Goal: Transaction & Acquisition: Purchase product/service

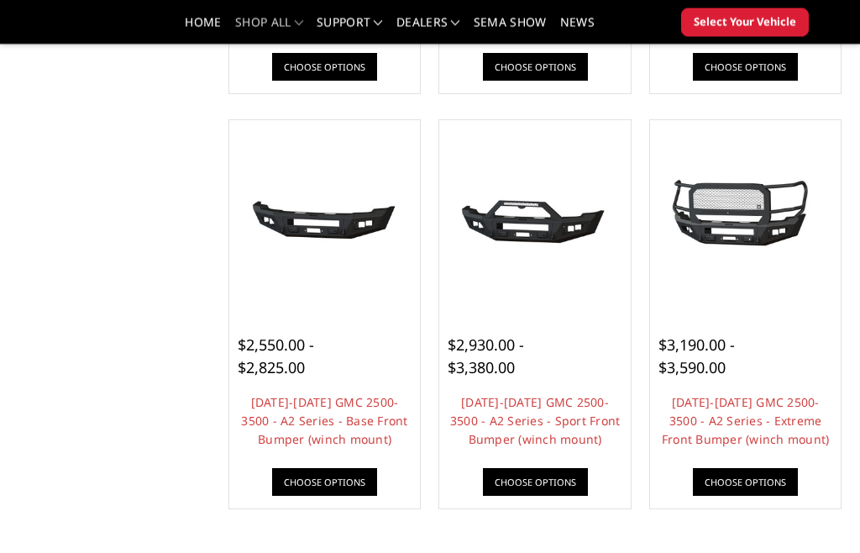
scroll to position [954, 0]
click at [574, 232] on img at bounding box center [535, 216] width 183 height 86
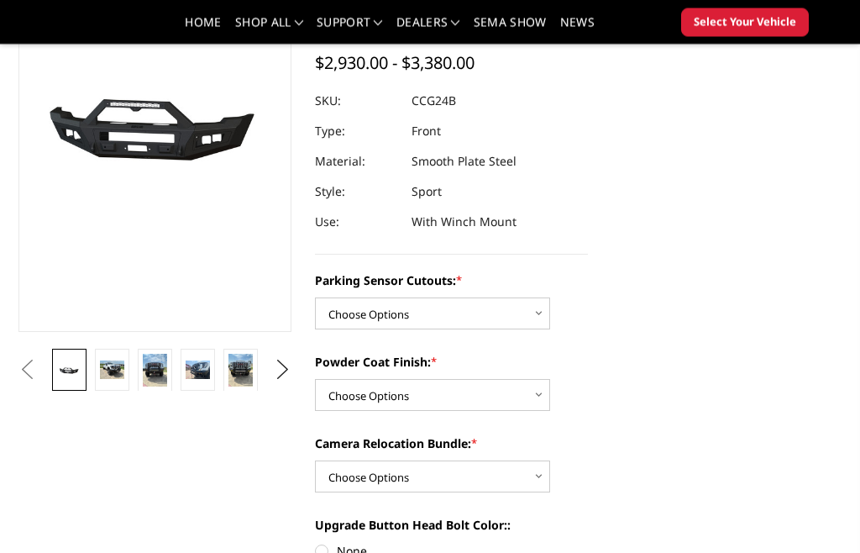
scroll to position [223, 0]
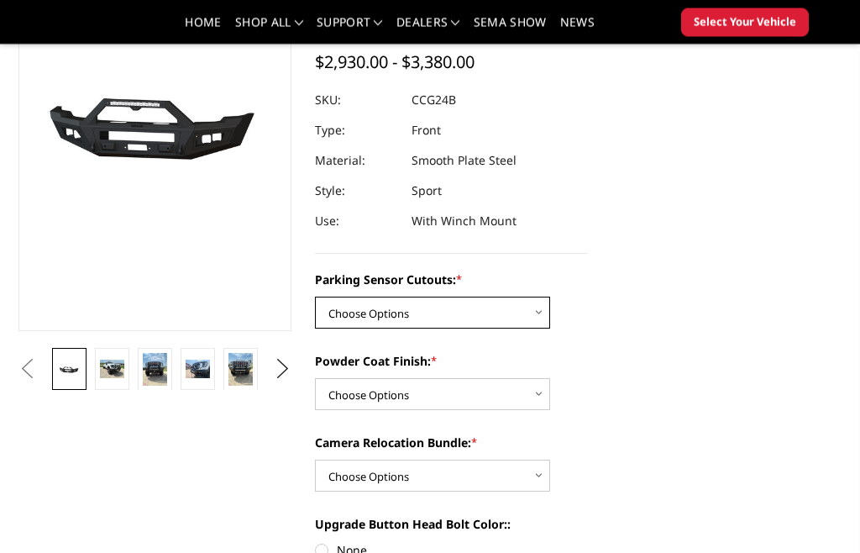
click at [520, 321] on select "Choose Options No - Without Parking Sensor Cutouts Yes - With Parking Sensor Cu…" at bounding box center [432, 313] width 235 height 32
select select "2151"
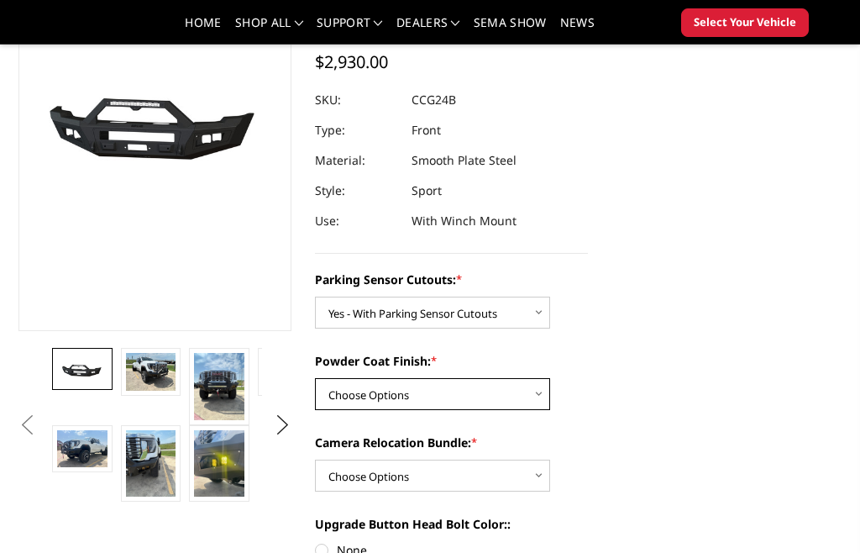
click at [476, 400] on select "Choose Options Bare Metal Textured Black Powder Coat" at bounding box center [432, 394] width 235 height 32
select select "2153"
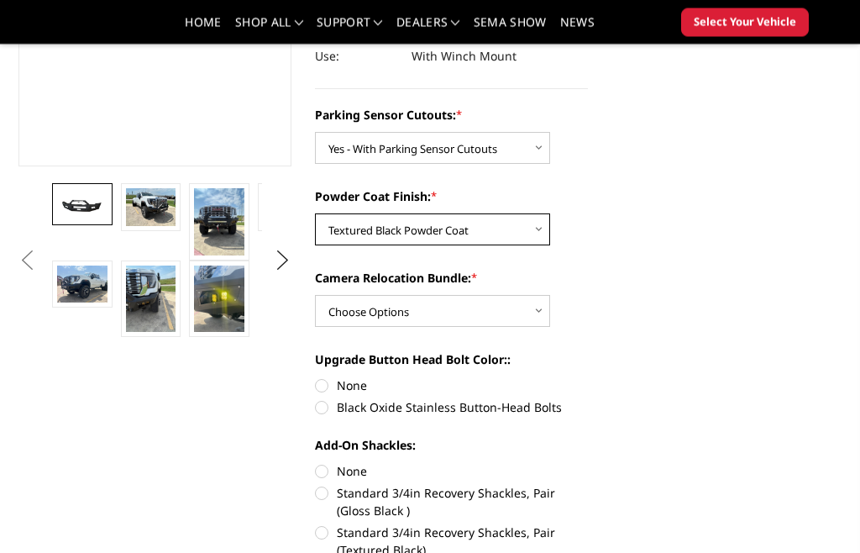
scroll to position [389, 0]
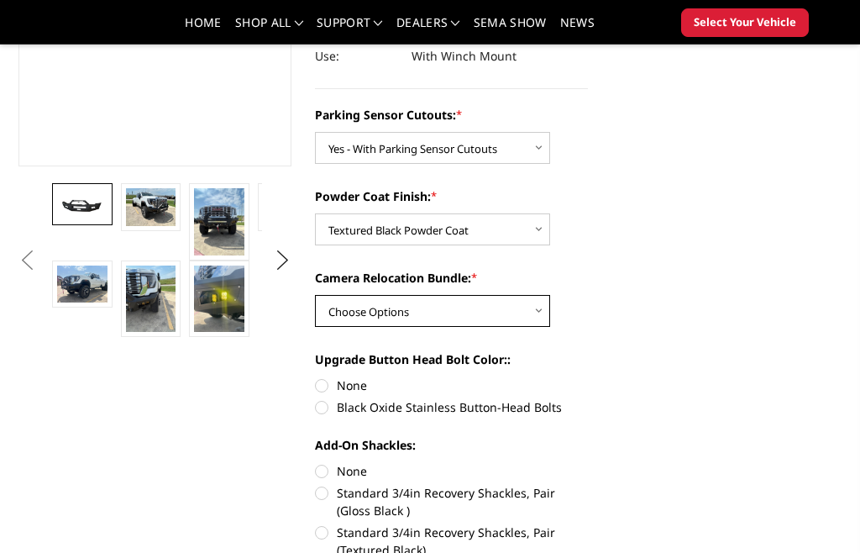
click at [511, 314] on select "Choose Options WITH Camera Relocation Bundle WITHOUT Camera Relocation Bundle" at bounding box center [432, 311] width 235 height 32
select select "2154"
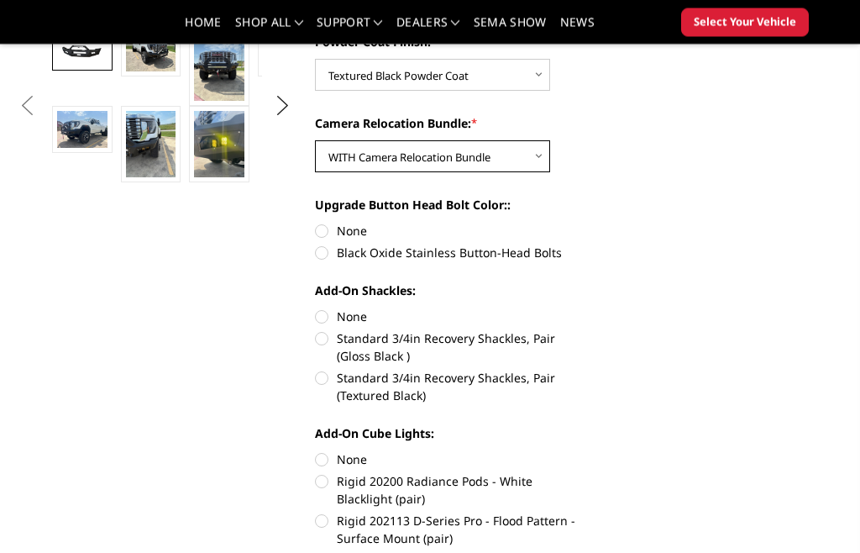
scroll to position [544, 0]
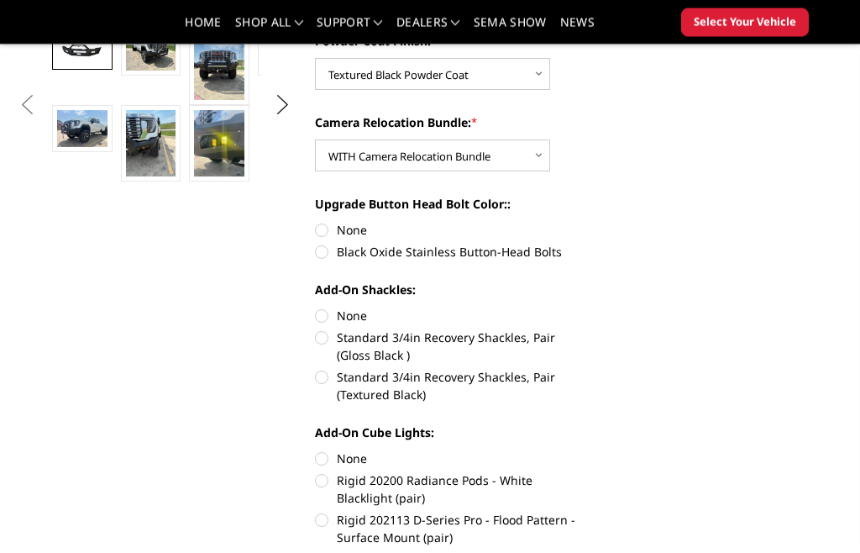
click at [330, 252] on label "Black Oxide Stainless Button-Head Bolts" at bounding box center [451, 253] width 273 height 18
click at [588, 223] on input "Black Oxide Stainless Button-Head Bolts" at bounding box center [588, 222] width 1 height 1
radio input "true"
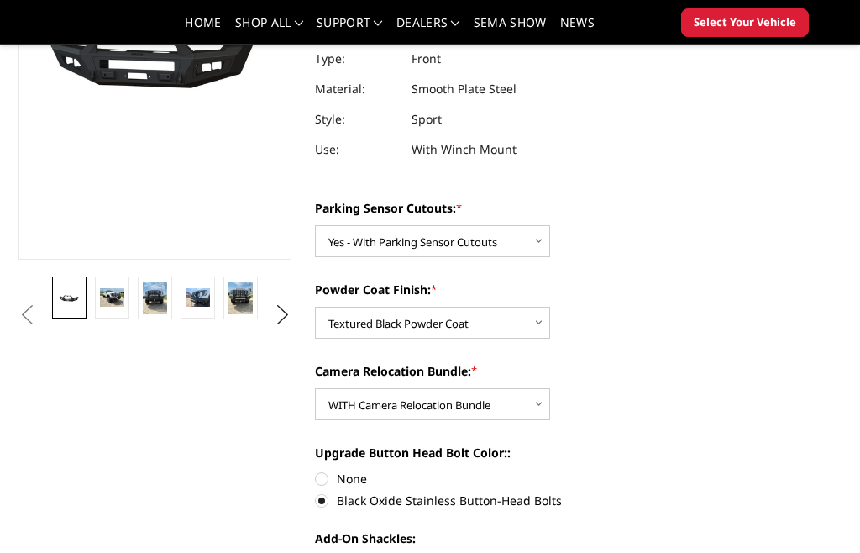
scroll to position [264, 0]
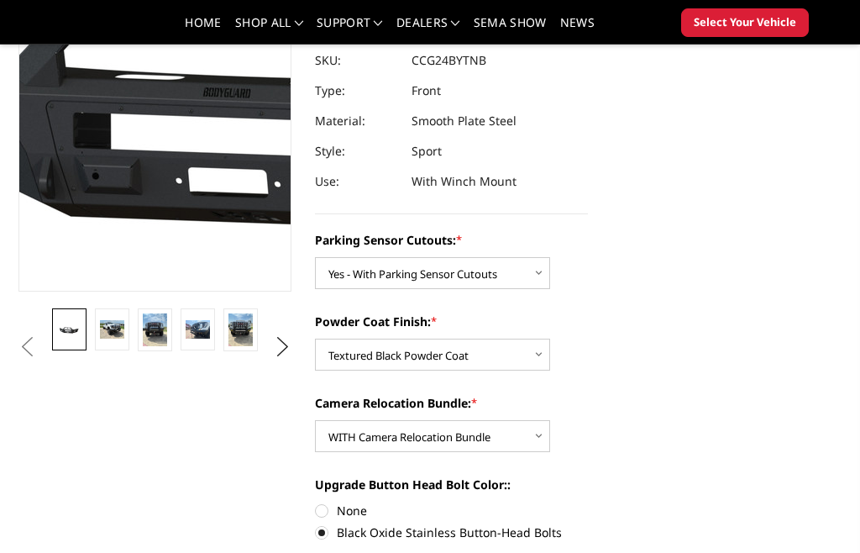
click at [106, 129] on img at bounding box center [299, 72] width 1075 height 503
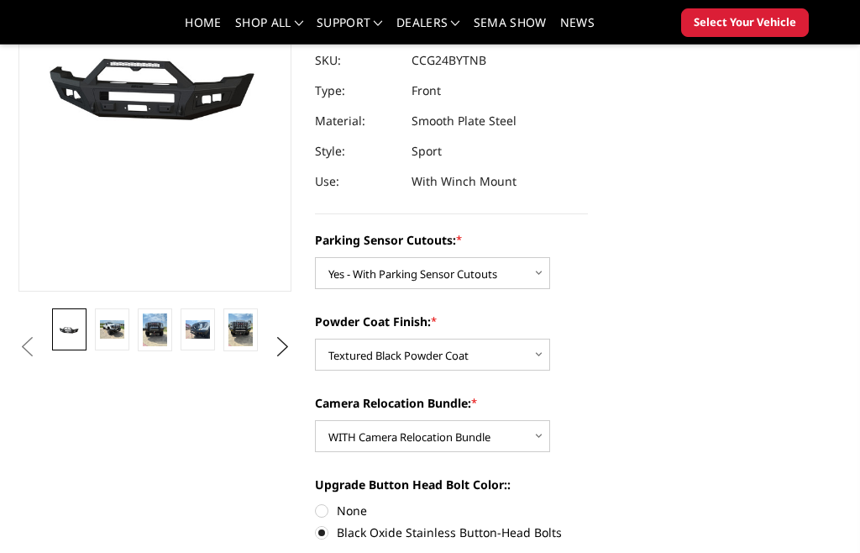
click at [102, 319] on link at bounding box center [112, 329] width 34 height 42
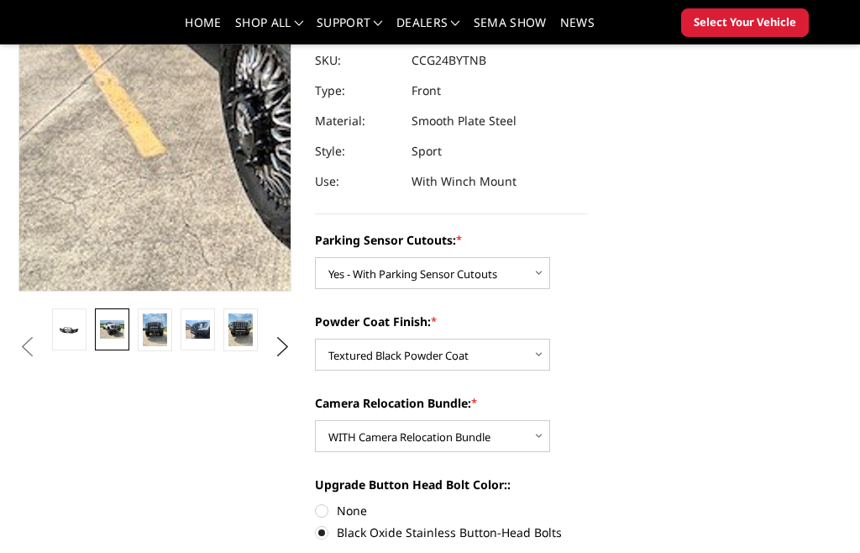
click at [64, 155] on img at bounding box center [423, 15] width 1075 height 807
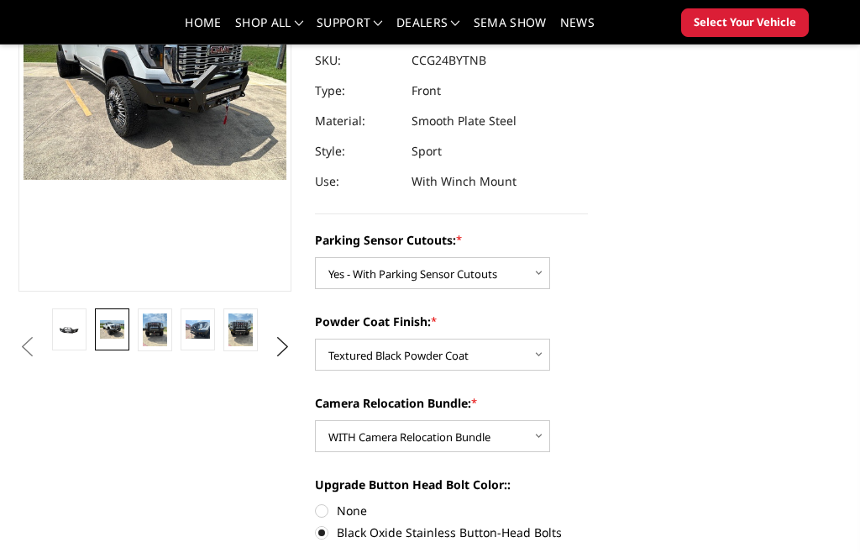
click at [244, 328] on img at bounding box center [241, 329] width 24 height 33
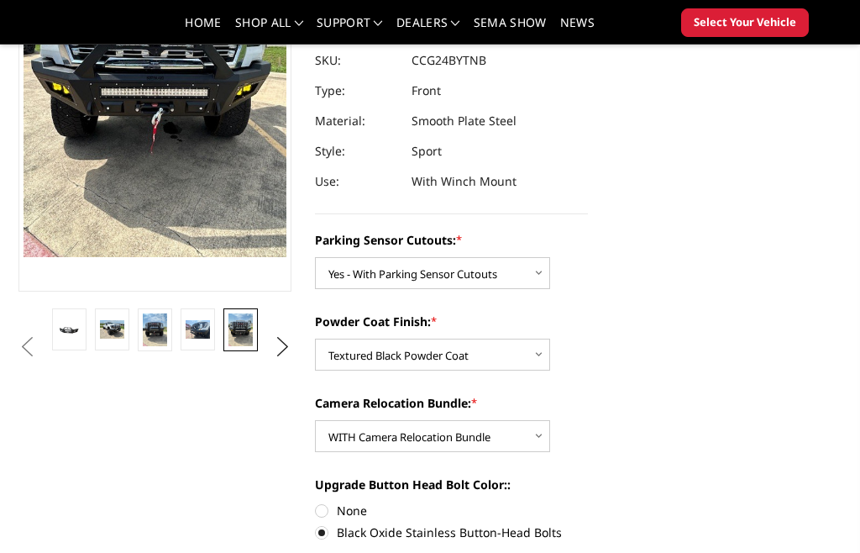
click at [283, 347] on button "Next" at bounding box center [283, 346] width 25 height 25
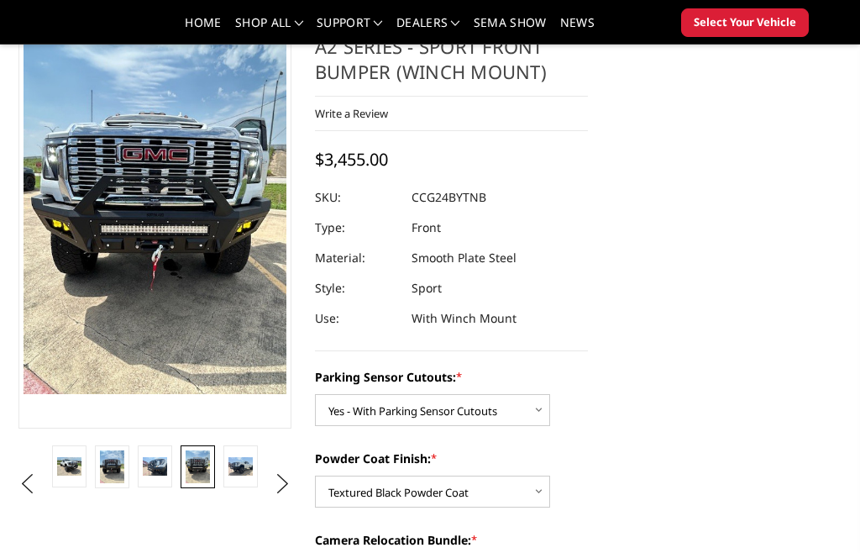
scroll to position [74, 0]
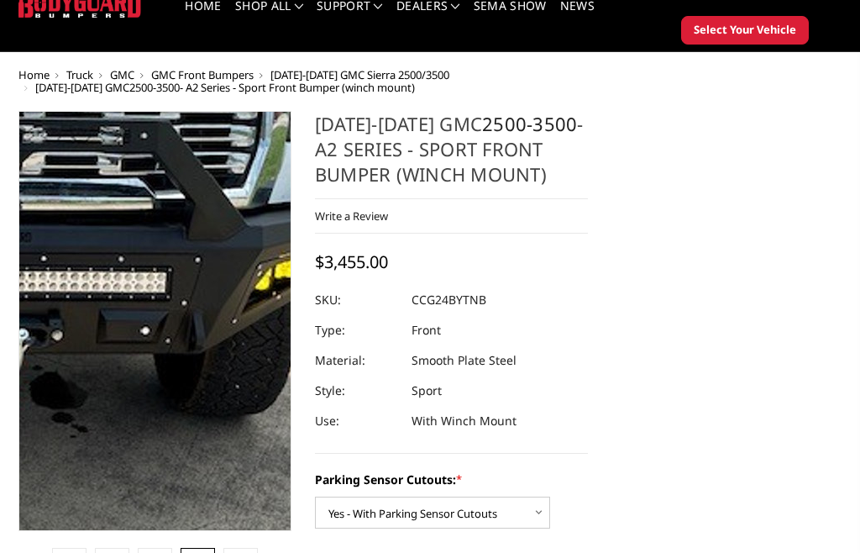
click at [232, 368] on img at bounding box center [5, 248] width 807 height 1075
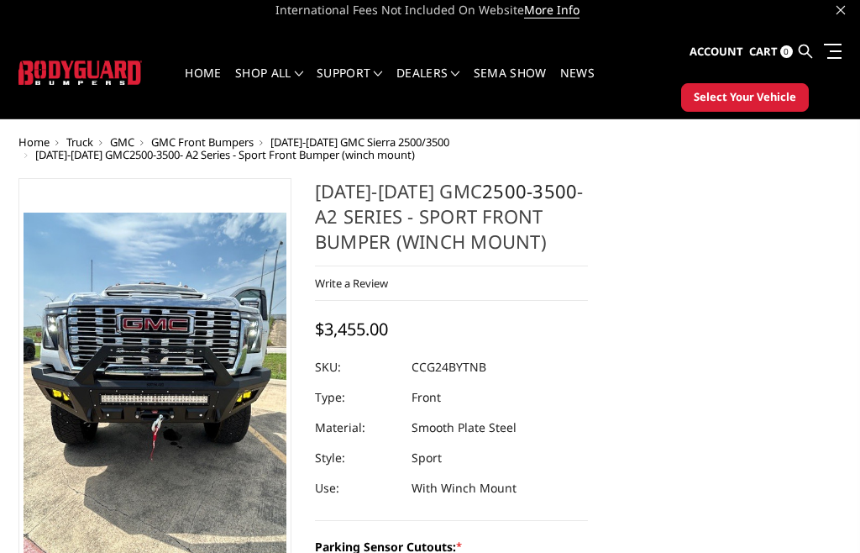
scroll to position [0, 0]
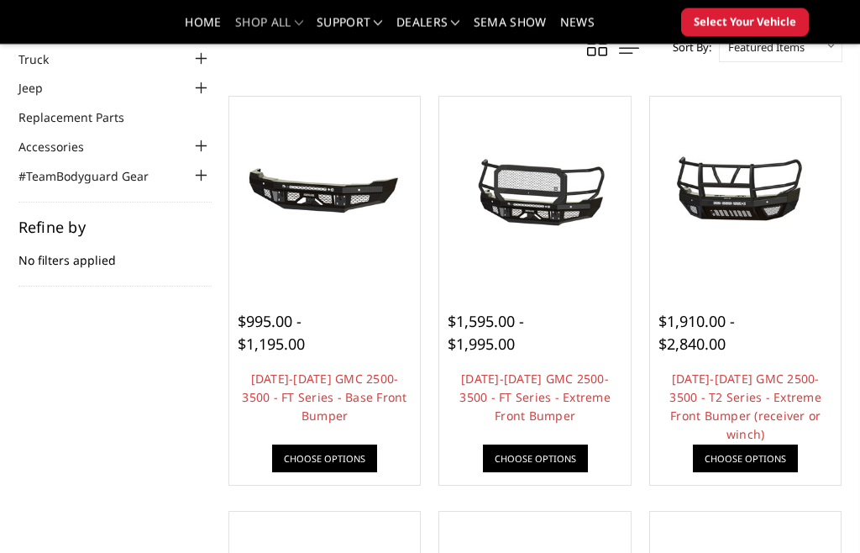
scroll to position [155, 0]
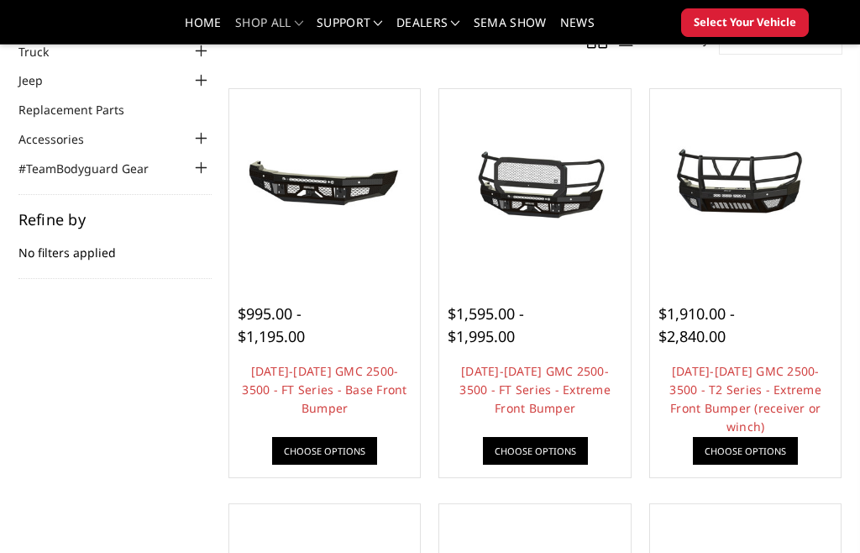
click at [300, 194] on img at bounding box center [325, 185] width 183 height 86
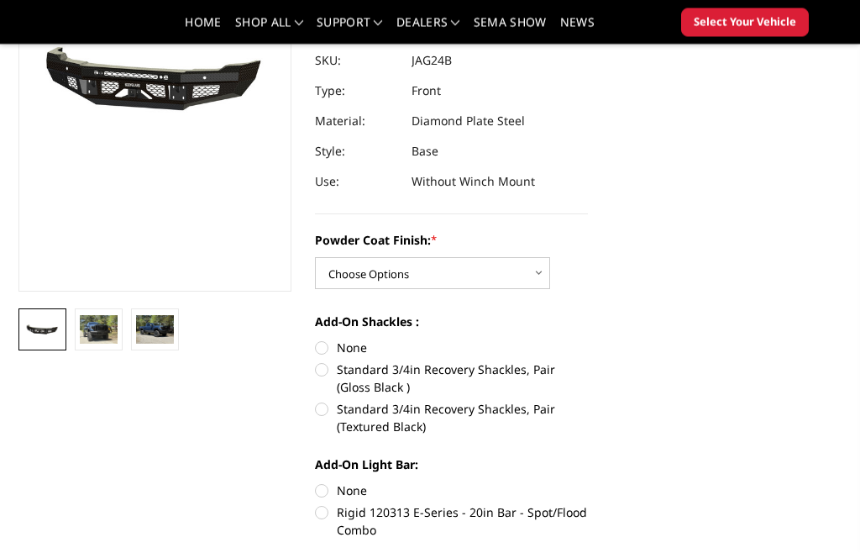
scroll to position [251, 0]
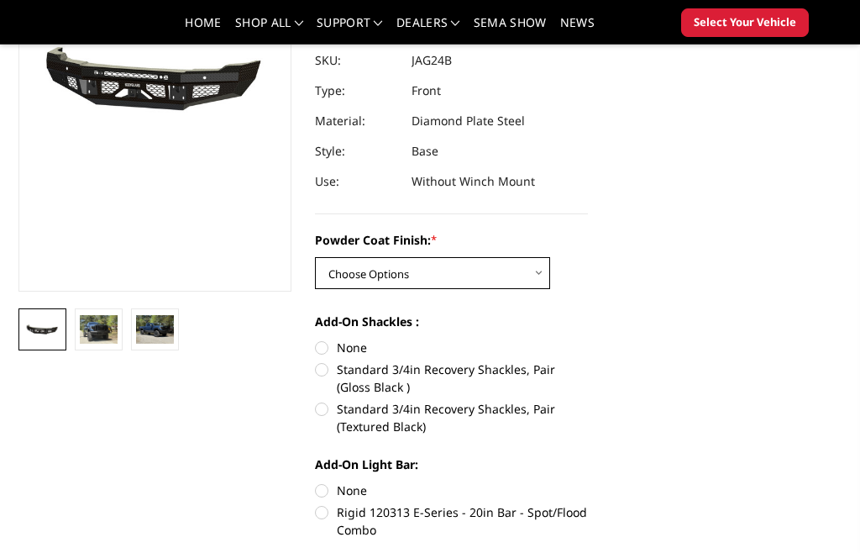
click at [525, 277] on select "Choose Options Bare Metal Gloss Black Powder Coat Textured Black Powder Coat" at bounding box center [432, 273] width 235 height 32
select select "3389"
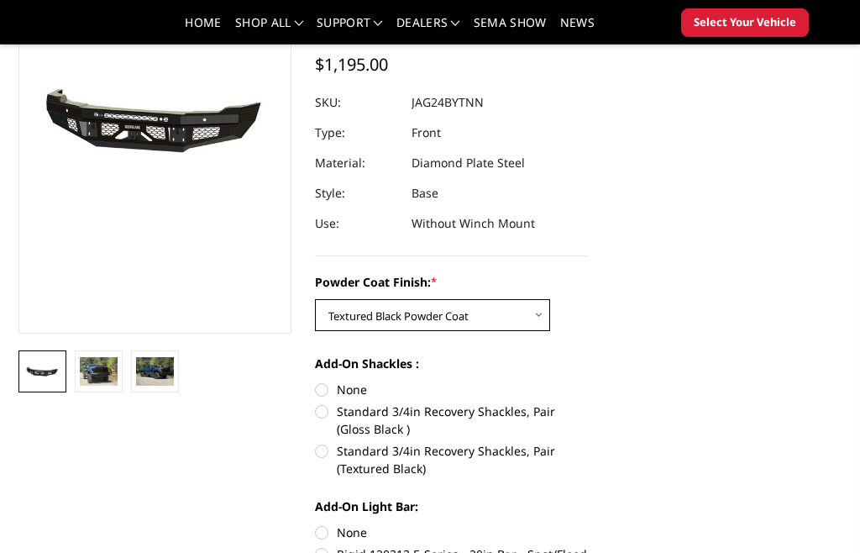
scroll to position [181, 0]
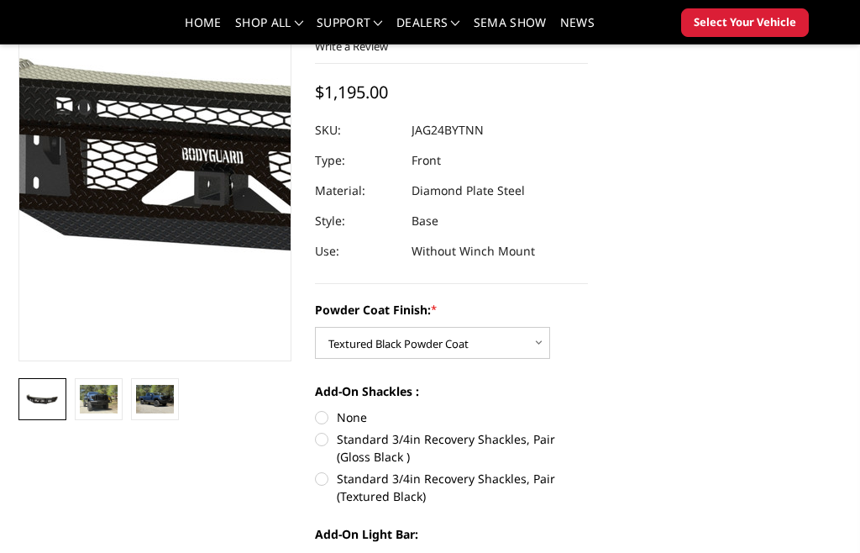
click at [104, 206] on img at bounding box center [304, 141] width 1075 height 503
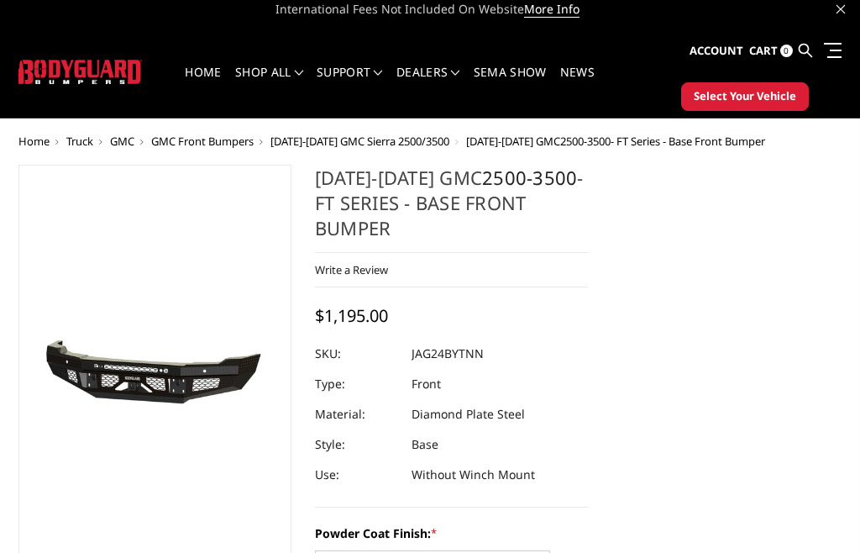
scroll to position [0, 0]
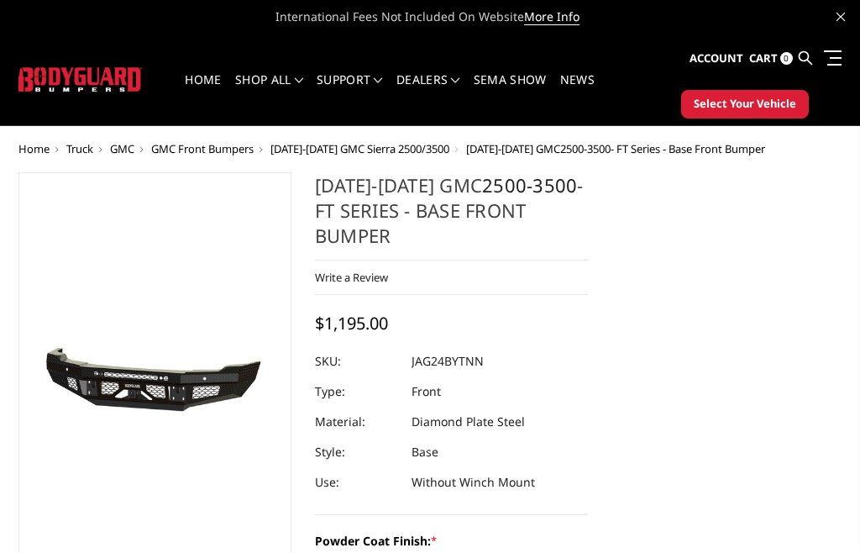
click at [791, 106] on span "Select Your Vehicle" at bounding box center [745, 104] width 102 height 17
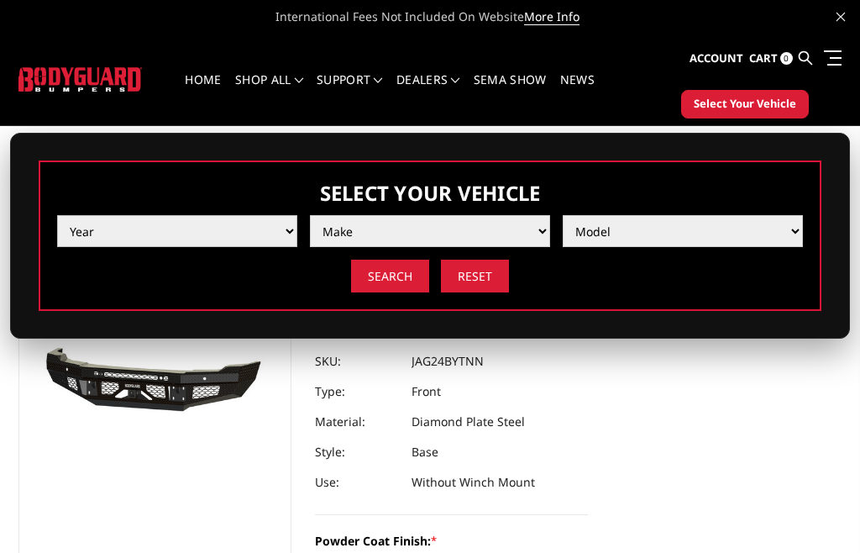
click at [96, 219] on select "Year 2025 2024 2023 2022 2021 2020 2019 2018 2017 2016 2015 2014 2013 2012 2011…" at bounding box center [177, 231] width 240 height 32
select select "yr_2025"
click at [497, 231] on select "Make Chevrolet Ford GMC Ram Toyota" at bounding box center [430, 231] width 240 height 32
select select "mk_gmc"
click at [658, 235] on select "Model Sierra 1500 Sierra 2500 / 3500" at bounding box center [683, 231] width 240 height 32
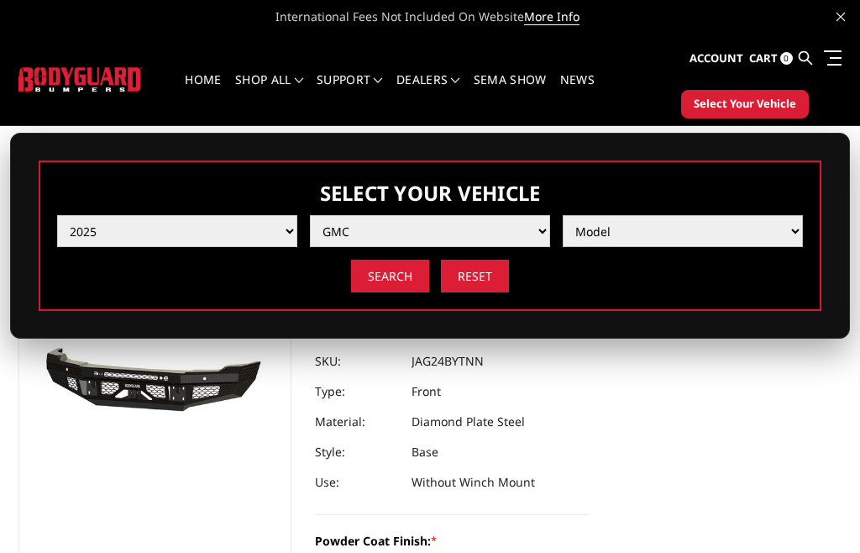
select select "md_sierra-2500-3500"
click at [397, 286] on input "Search" at bounding box center [390, 276] width 78 height 33
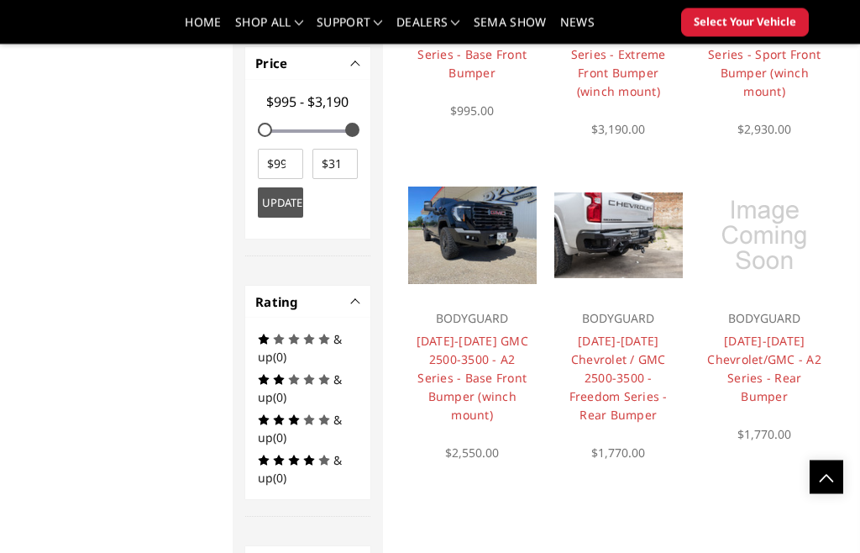
scroll to position [1043, 0]
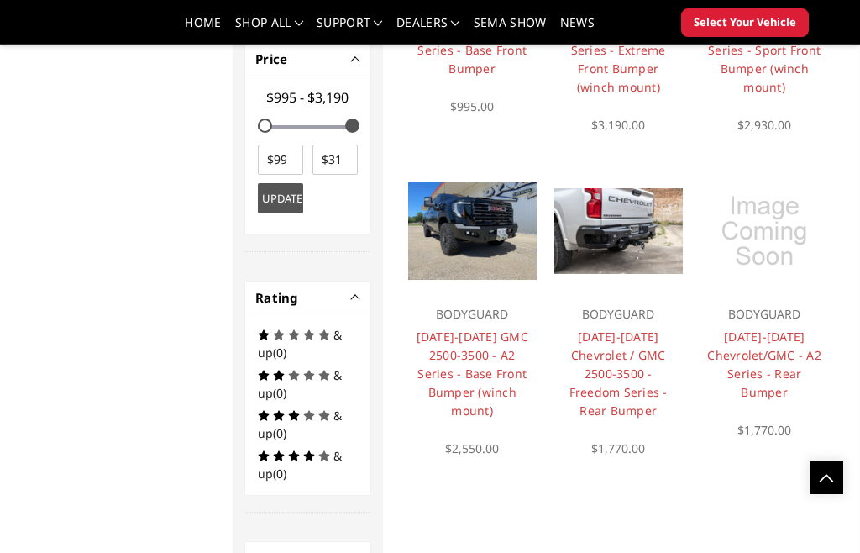
click at [489, 368] on link "[DATE]-[DATE] GMC 2500-3500 - A2 Series - Base Front Bumper (winch mount)" at bounding box center [473, 373] width 112 height 90
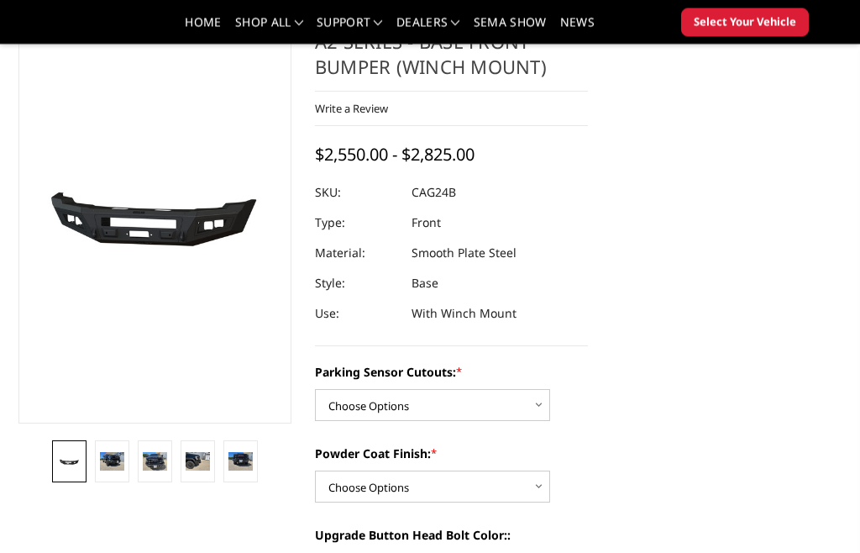
scroll to position [121, 0]
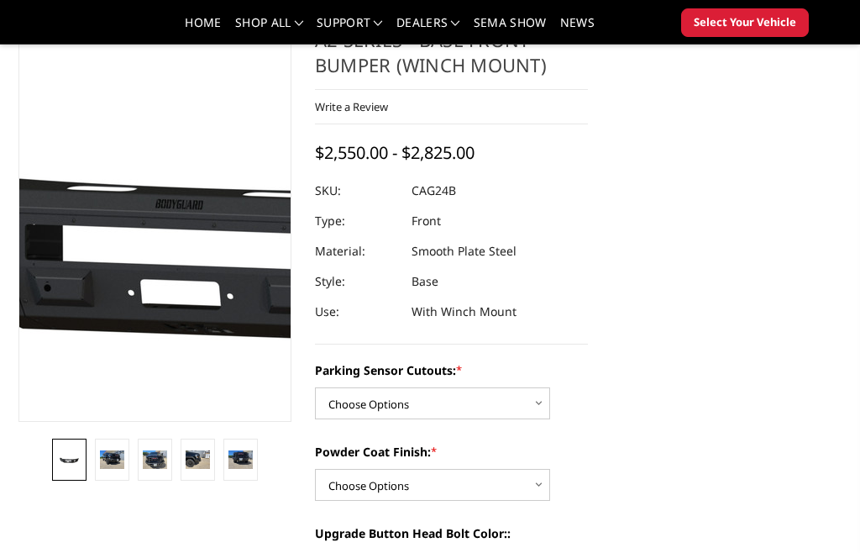
click at [124, 244] on img at bounding box center [245, 208] width 1075 height 503
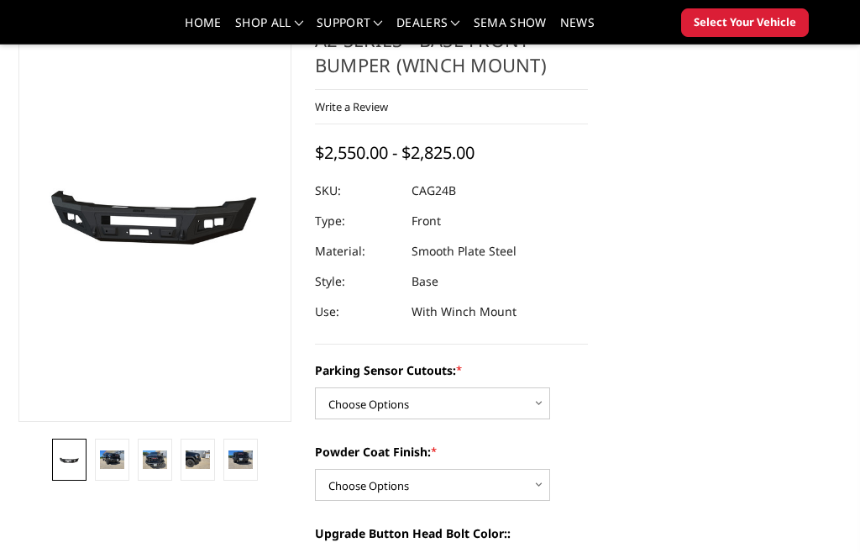
click at [123, 469] on img at bounding box center [112, 459] width 24 height 18
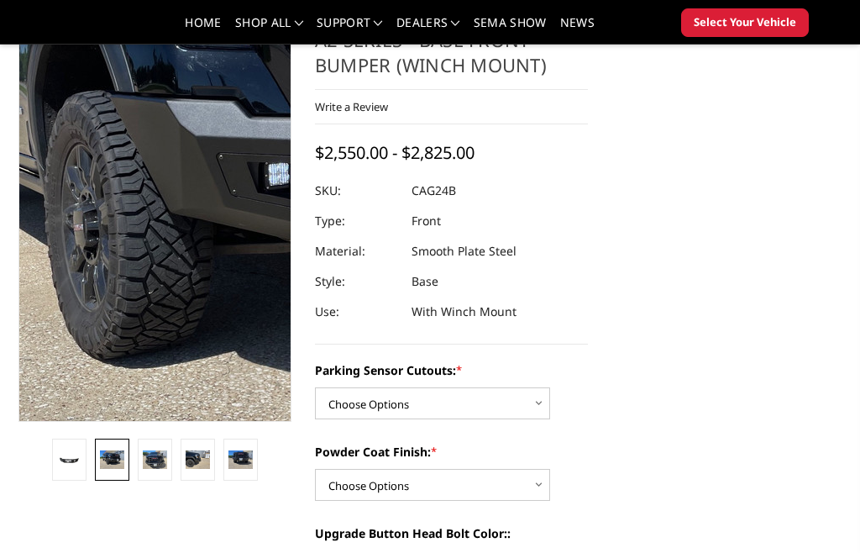
click at [100, 282] on img at bounding box center [317, 159] width 1075 height 807
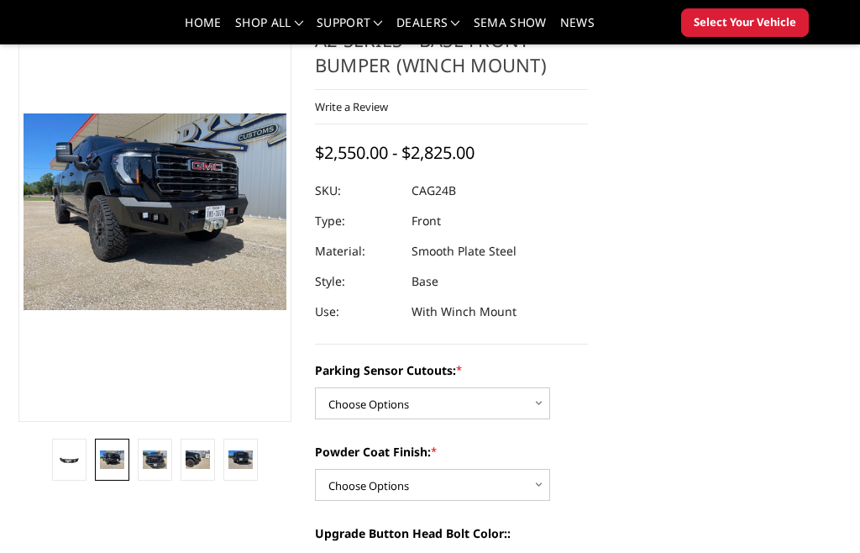
click at [203, 469] on img at bounding box center [198, 459] width 24 height 18
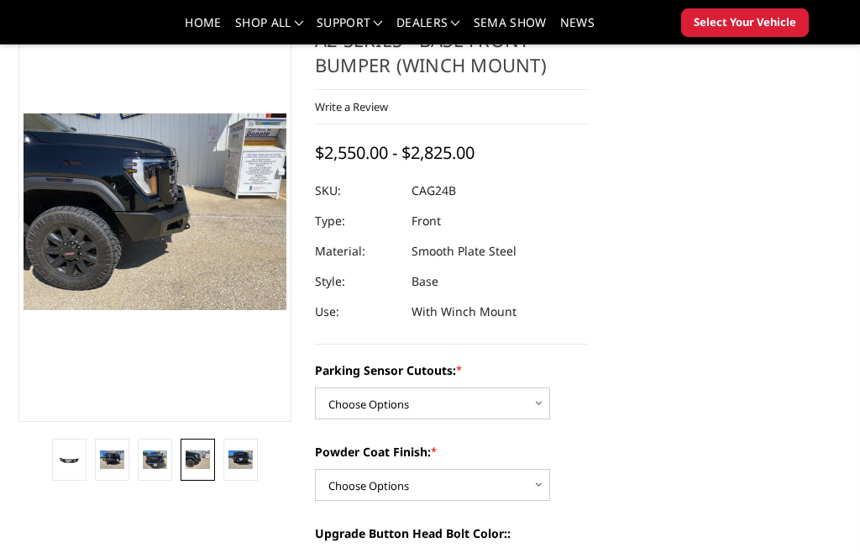
click at [234, 467] on img at bounding box center [241, 459] width 24 height 18
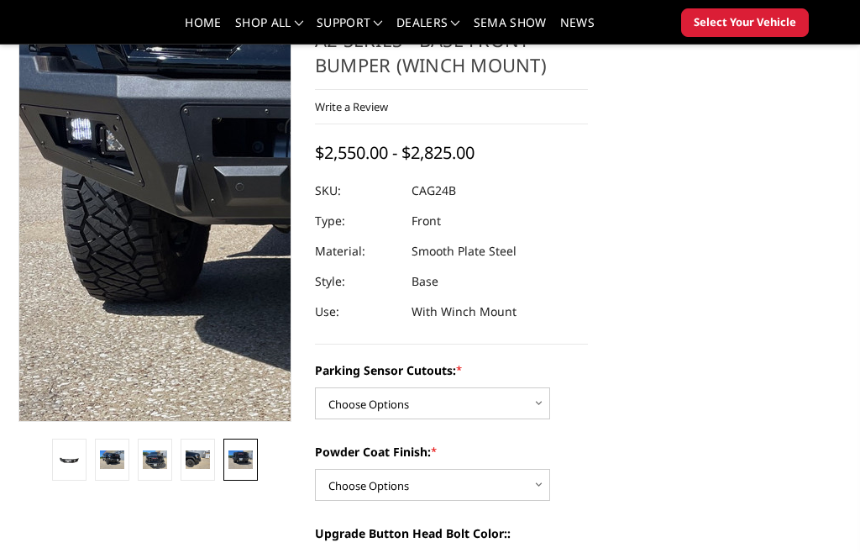
click at [79, 270] on img at bounding box center [378, 170] width 1075 height 807
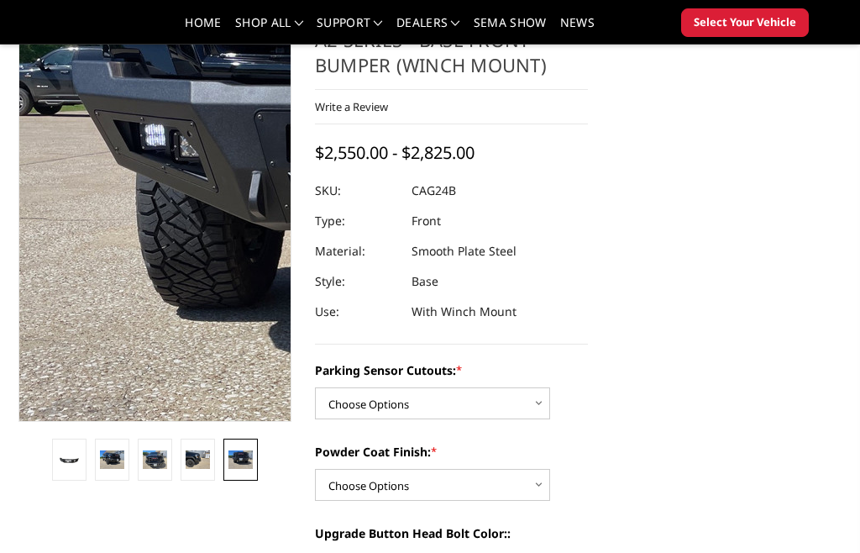
click at [54, 264] on img at bounding box center [452, 176] width 1075 height 807
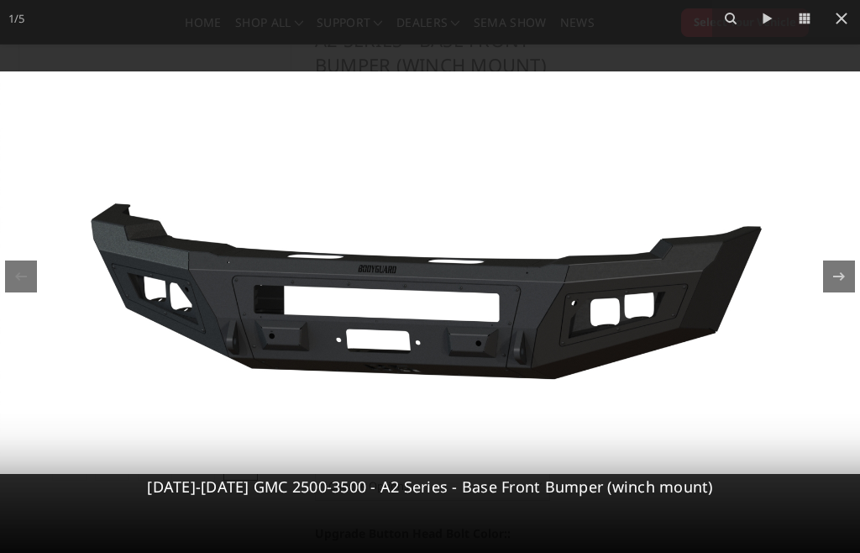
click at [838, 18] on icon at bounding box center [842, 18] width 20 height 20
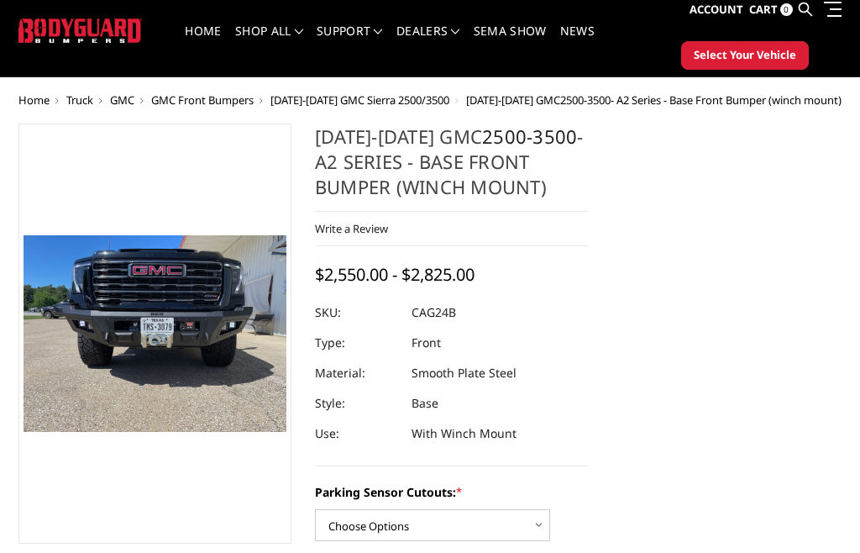
scroll to position [46, 0]
